Goal: Task Accomplishment & Management: Complete application form

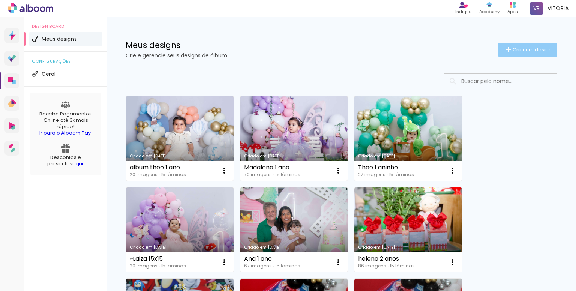
click at [519, 53] on paper-button "Criar um design" at bounding box center [527, 50] width 59 height 14
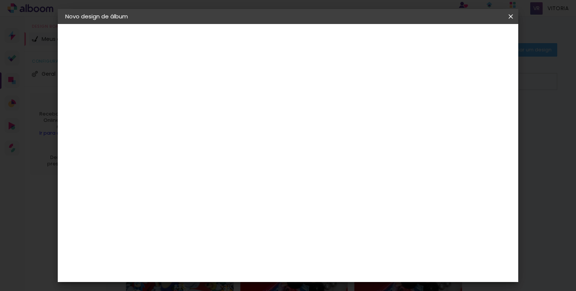
click at [188, 102] on input at bounding box center [188, 101] width 0 height 12
click at [82, 111] on iron-pages "Modelo Escolhendo modelo... Tamanho livre" at bounding box center [106, 109] width 82 height 15
click at [188, 101] on input at bounding box center [188, 101] width 0 height 12
type input "vi"
type paper-input "vi"
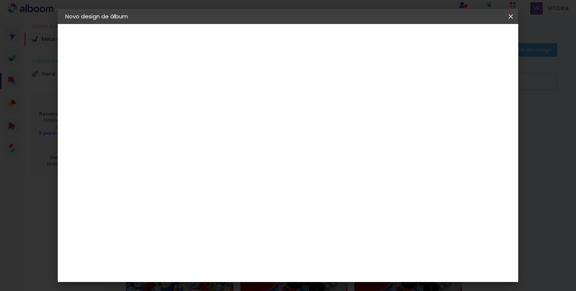
click at [265, 33] on paper-button "Avançar" at bounding box center [246, 39] width 37 height 13
click at [245, 139] on input at bounding box center [207, 142] width 76 height 9
type input "rai"
type paper-input "rai"
click at [200, 170] on div "RaiTai" at bounding box center [191, 170] width 17 height 6
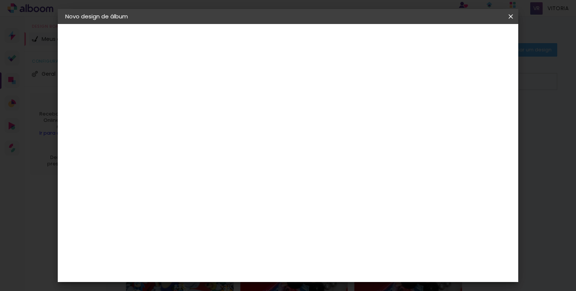
click at [230, 173] on paper-item "RaiTai" at bounding box center [200, 169] width 66 height 17
click at [308, 43] on paper-button "Avançar" at bounding box center [289, 39] width 37 height 13
click at [266, 287] on span "30 × 45 cm" at bounding box center [253, 294] width 28 height 15
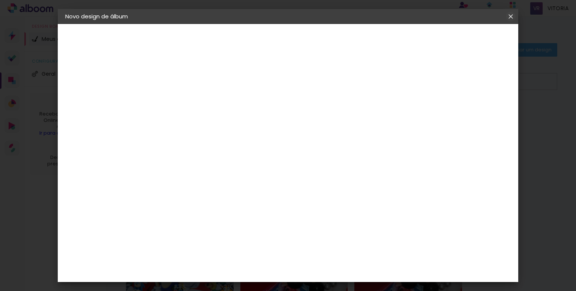
click at [511, 17] on iron-icon at bounding box center [511, 17] width 9 height 8
